Goal: Navigation & Orientation: Find specific page/section

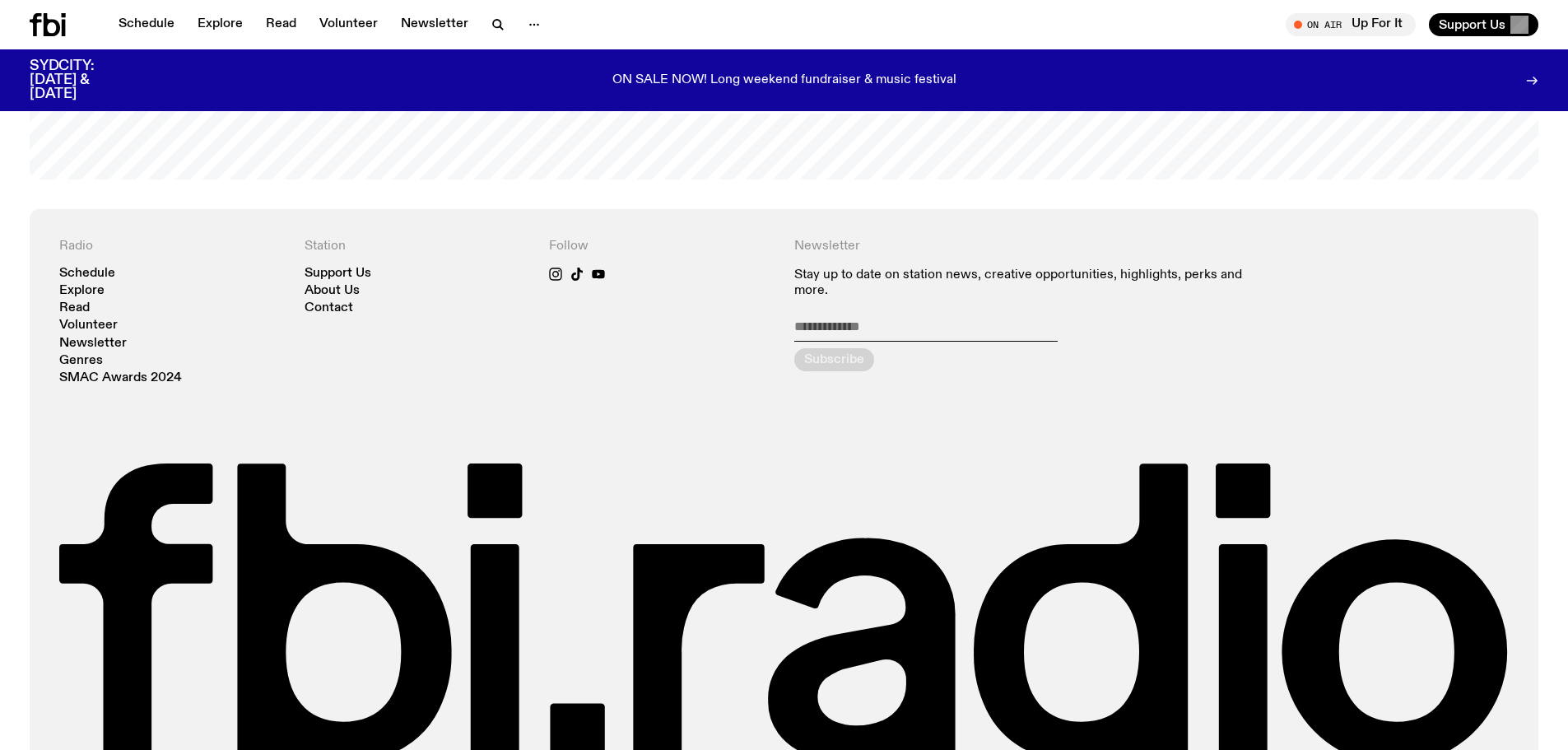
scroll to position [4016, 0]
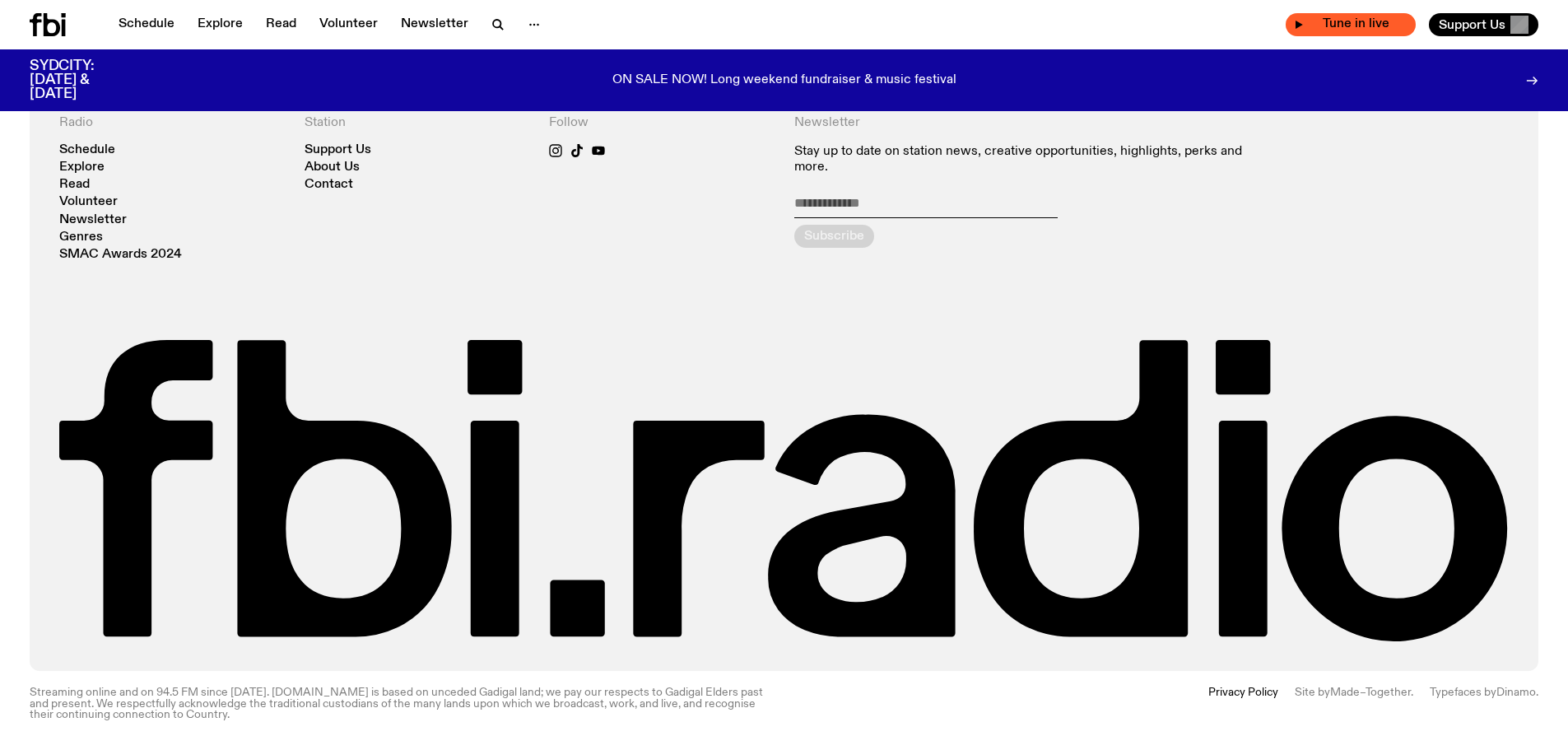
click at [1313, 25] on span "Tune in live" at bounding box center [1355, 24] width 104 height 13
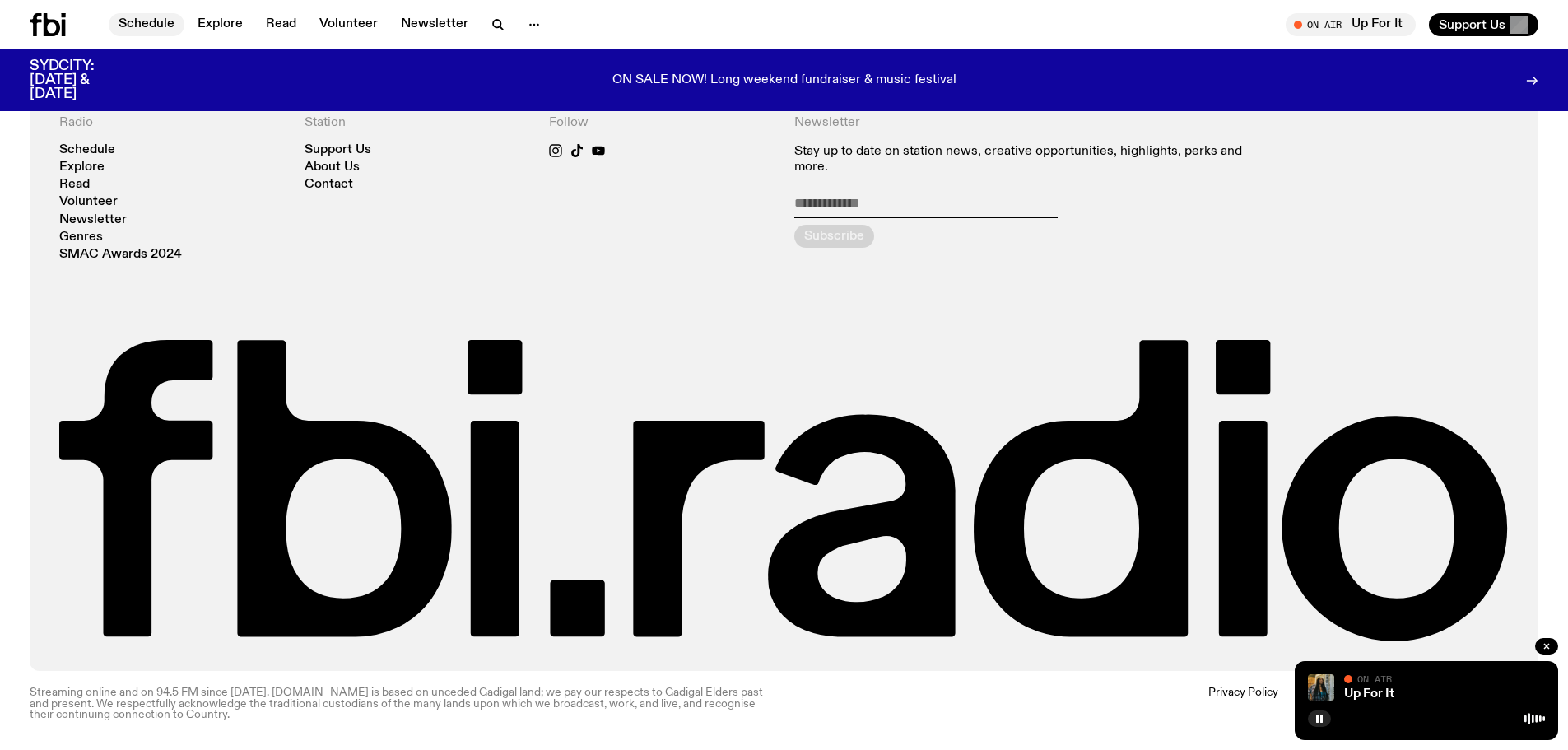
click at [167, 28] on link "Schedule" at bounding box center [146, 25] width 76 height 23
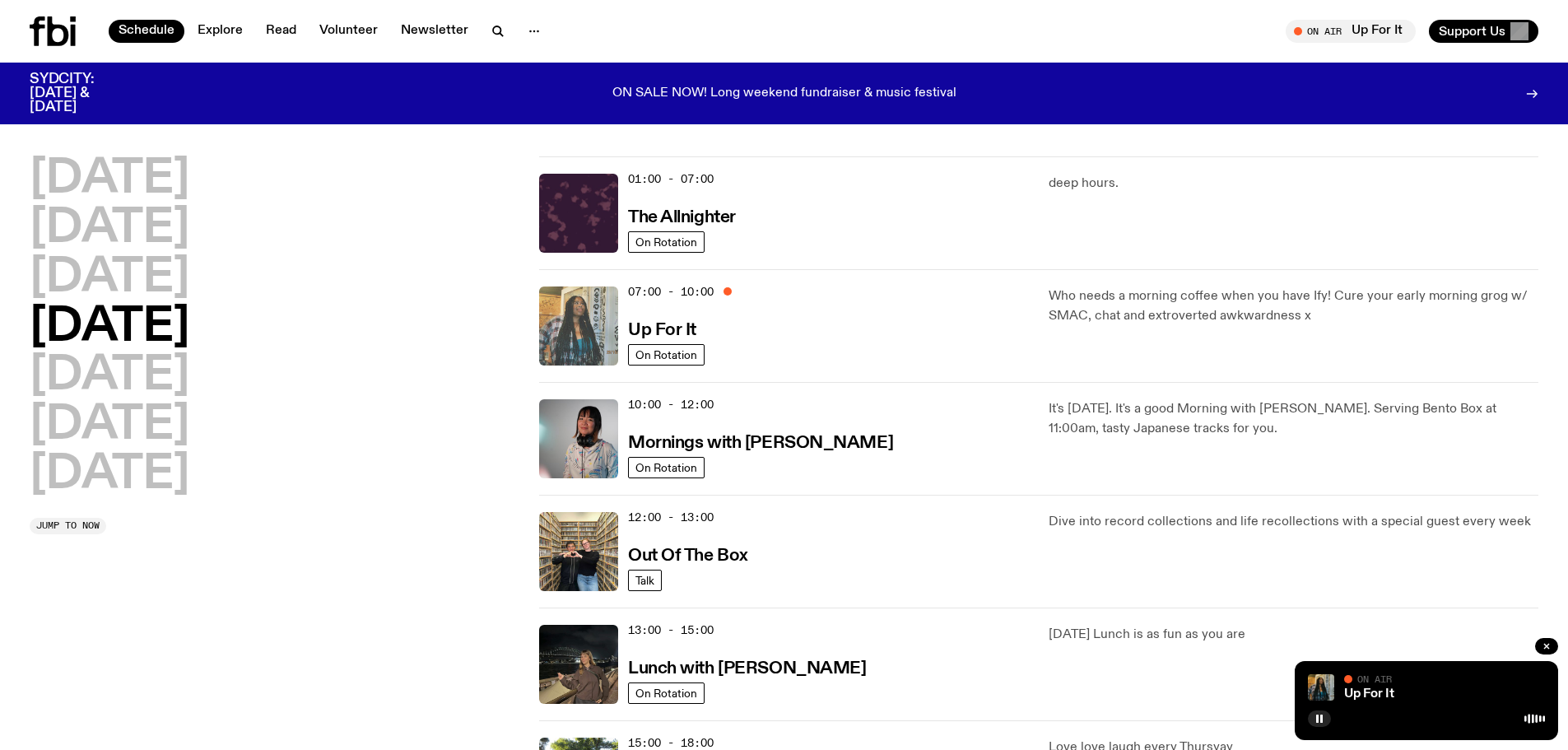
click at [587, 313] on img at bounding box center [579, 326] width 79 height 79
